Goal: Transaction & Acquisition: Purchase product/service

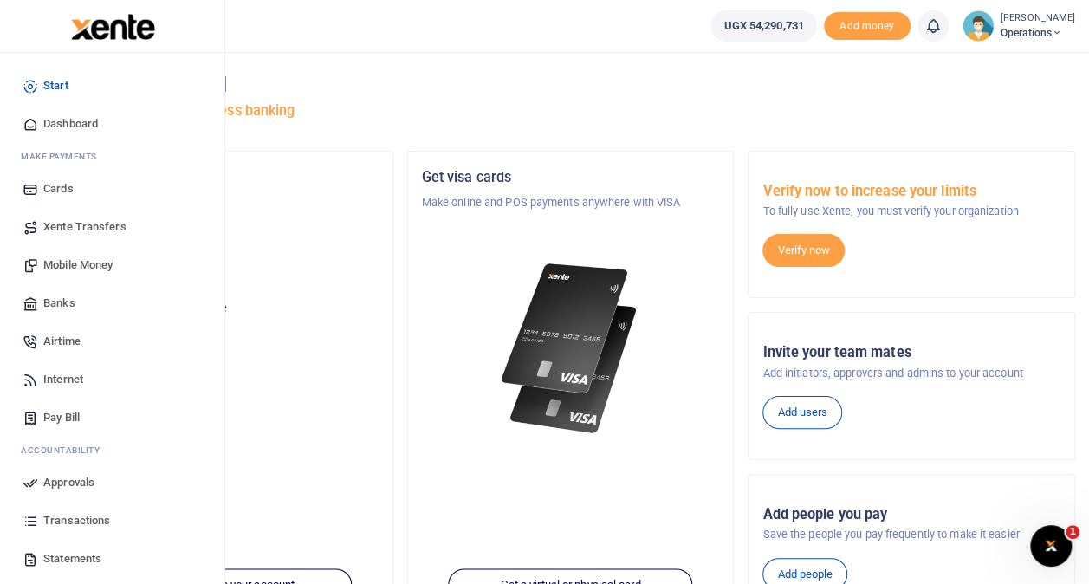
click at [80, 260] on span "Mobile Money" at bounding box center [77, 264] width 69 height 17
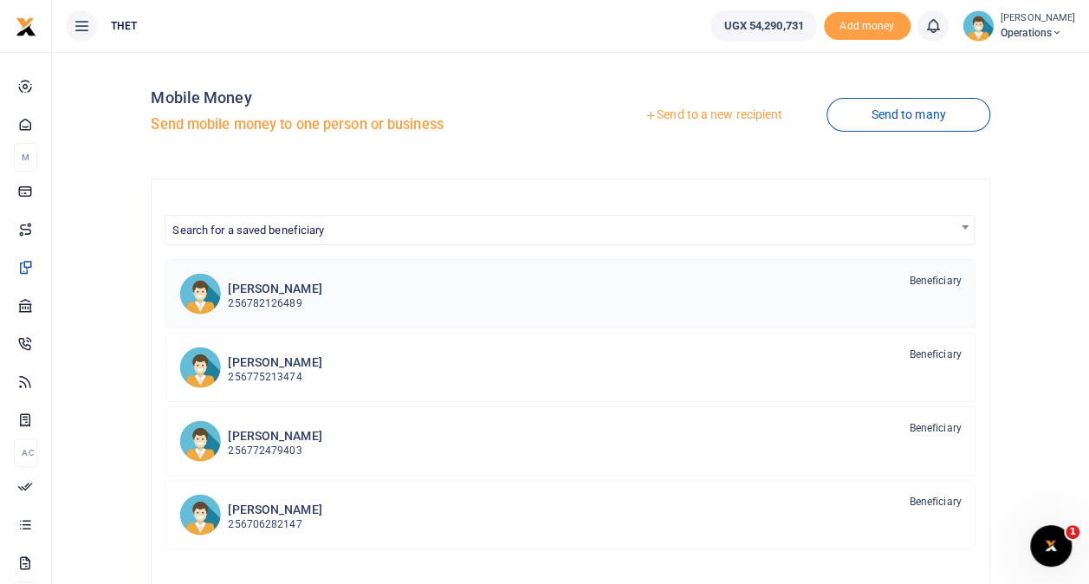
click at [277, 287] on h6 "Vincent Kalungi kawooya" at bounding box center [275, 289] width 94 height 15
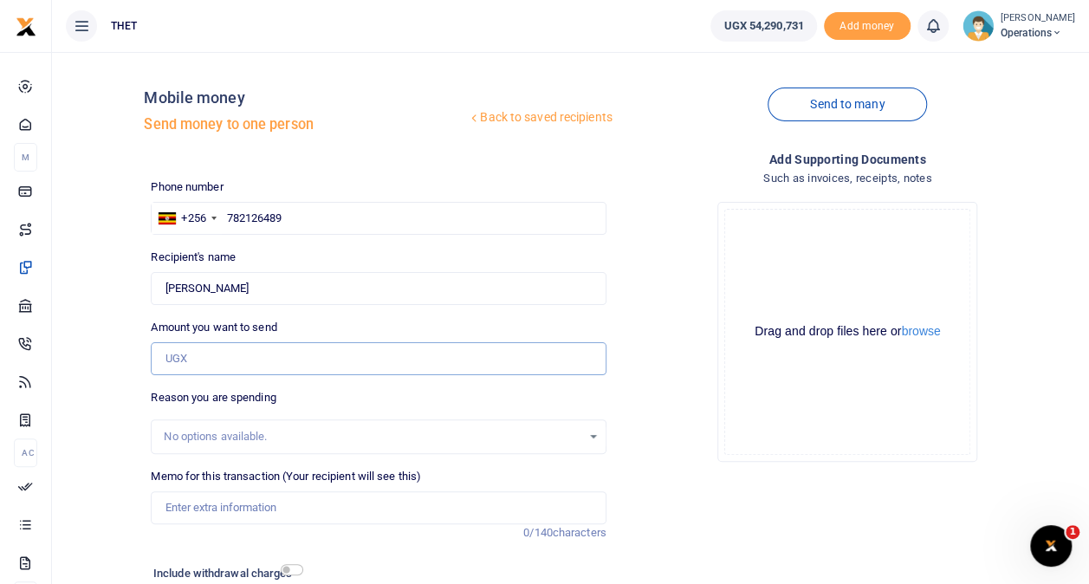
click at [189, 359] on input "Amount you want to send" at bounding box center [378, 358] width 455 height 33
type input "40,000"
click at [103, 379] on div "Back to saved recipients Mobile money Send money to one person Send to many Pho…" at bounding box center [570, 362] width 1023 height 593
click at [284, 569] on input "checkbox" at bounding box center [292, 569] width 23 height 11
checkbox input "true"
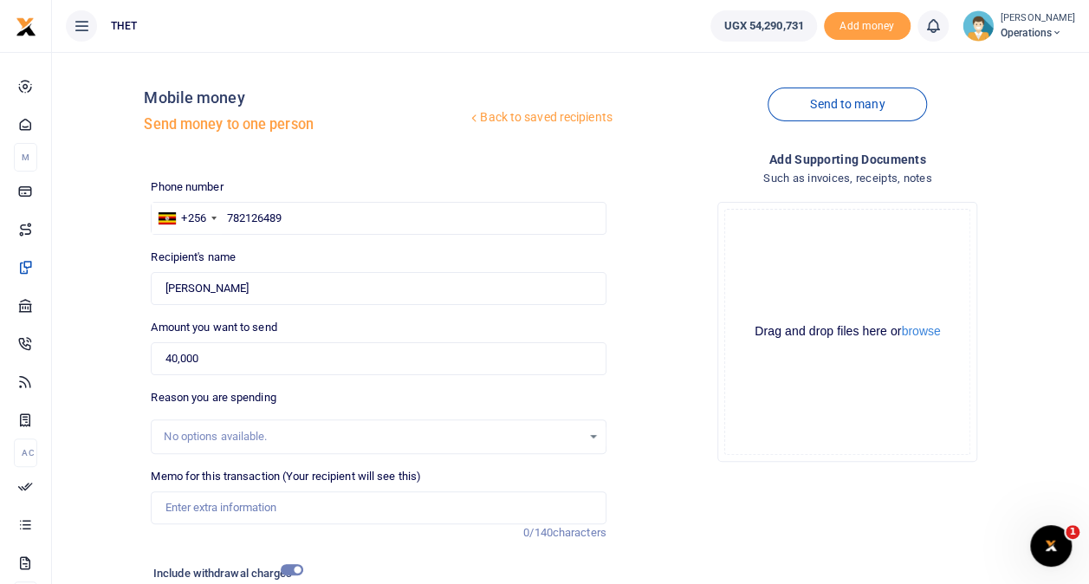
click at [109, 490] on div "Back to saved recipients Mobile money Send money to one person Send to many Pho…" at bounding box center [570, 386] width 1023 height 641
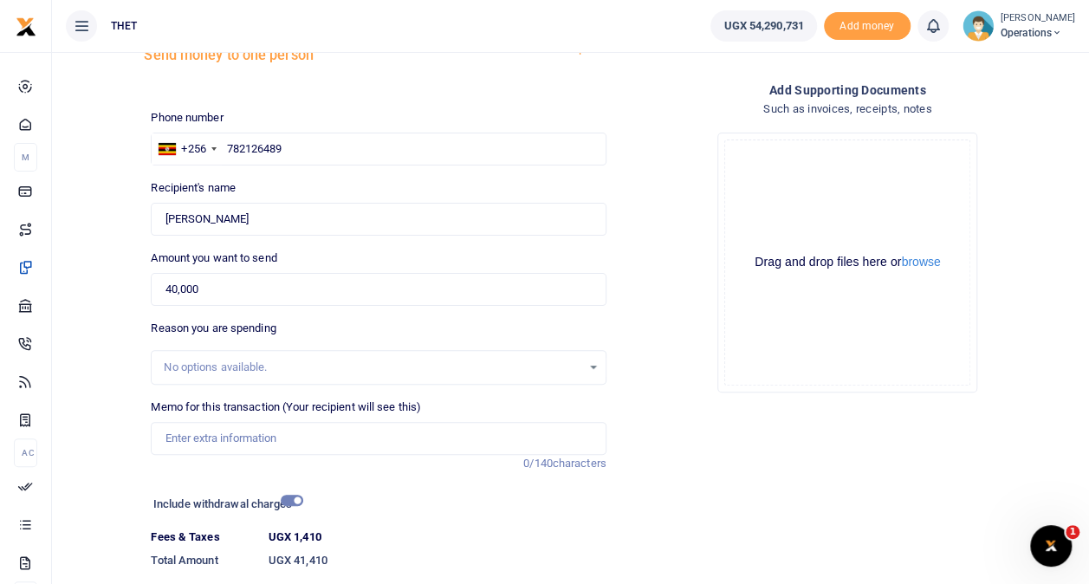
scroll to position [104, 0]
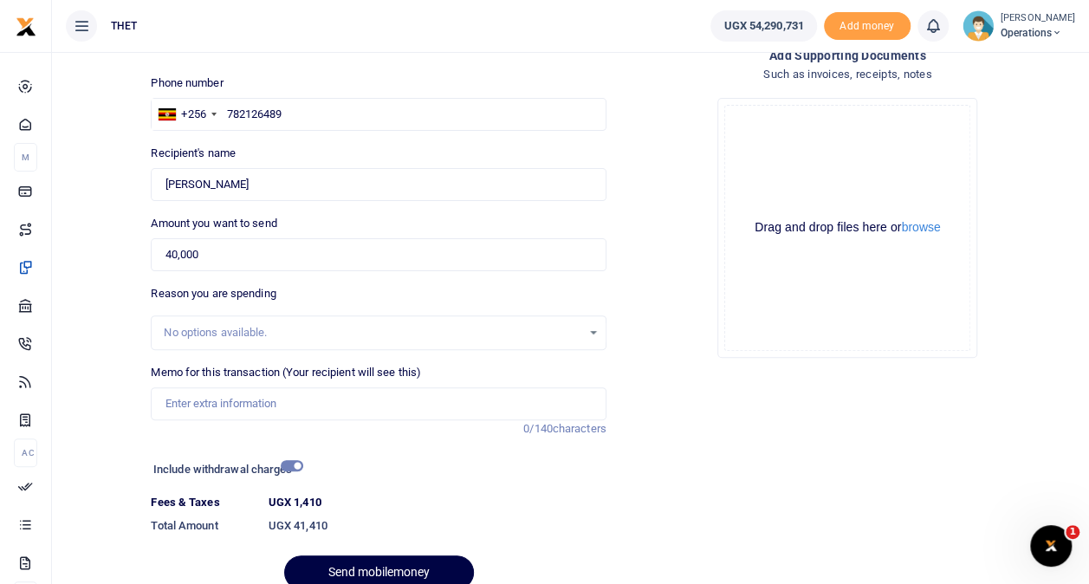
click at [1001, 30] on span "Operations" at bounding box center [1038, 33] width 74 height 16
click at [998, 120] on link "Logout" at bounding box center [1040, 126] width 137 height 24
